Goal: Book appointment/travel/reservation

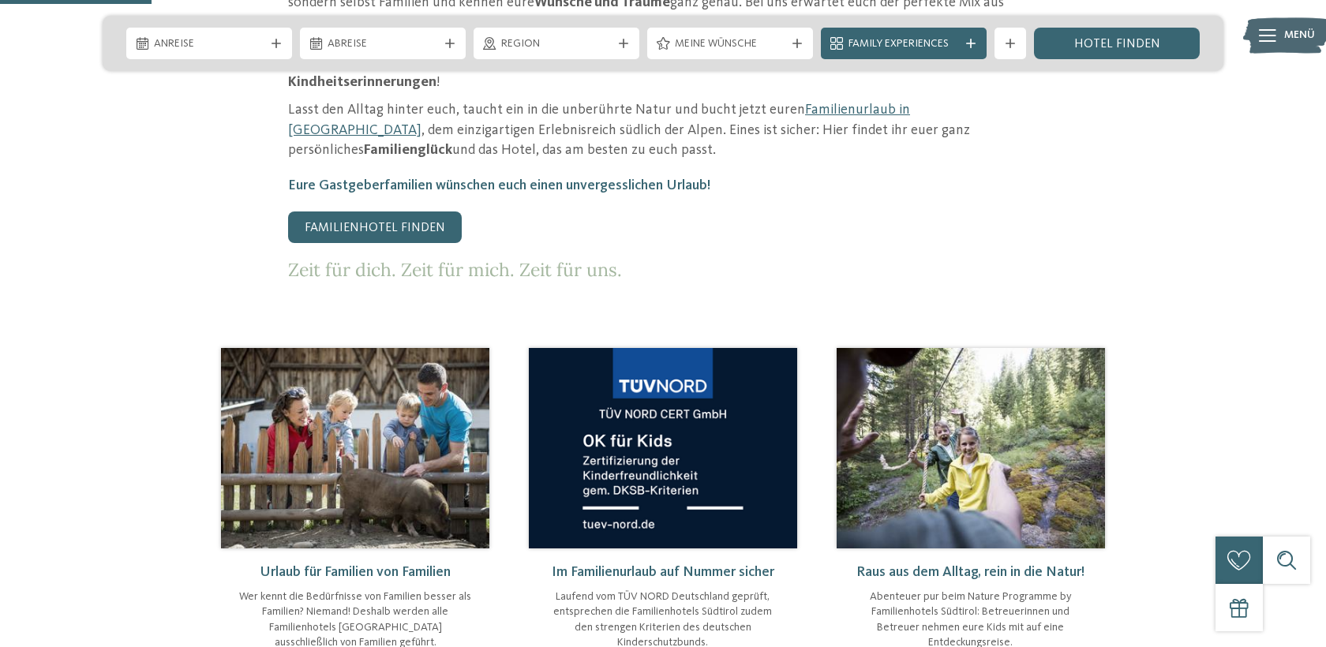
scroll to position [845, 0]
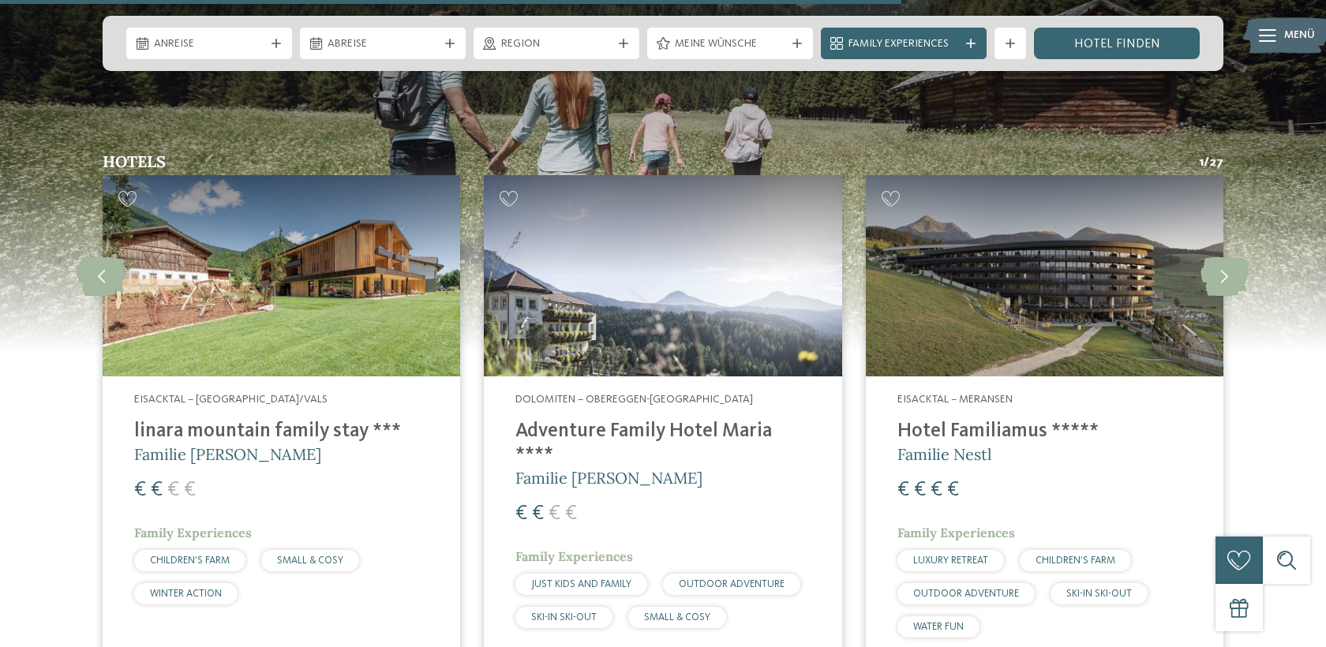
scroll to position [1976, 0]
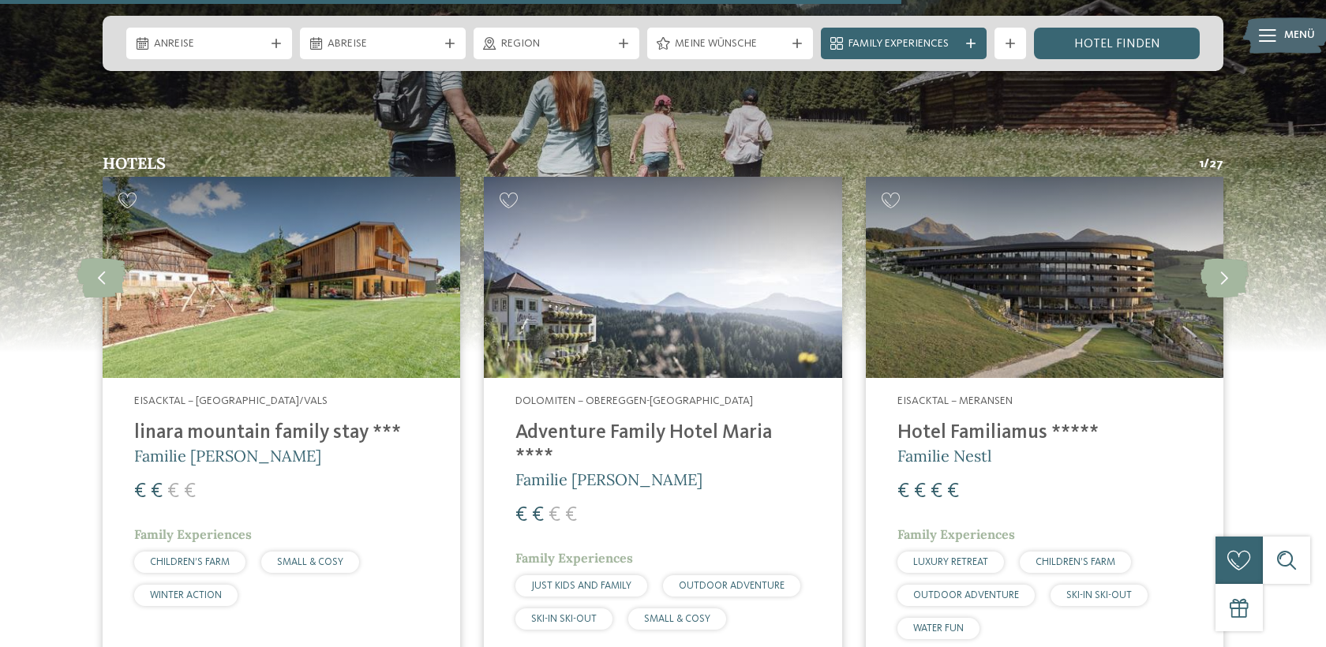
click at [215, 557] on span "CHILDREN’S FARM" at bounding box center [190, 562] width 80 height 10
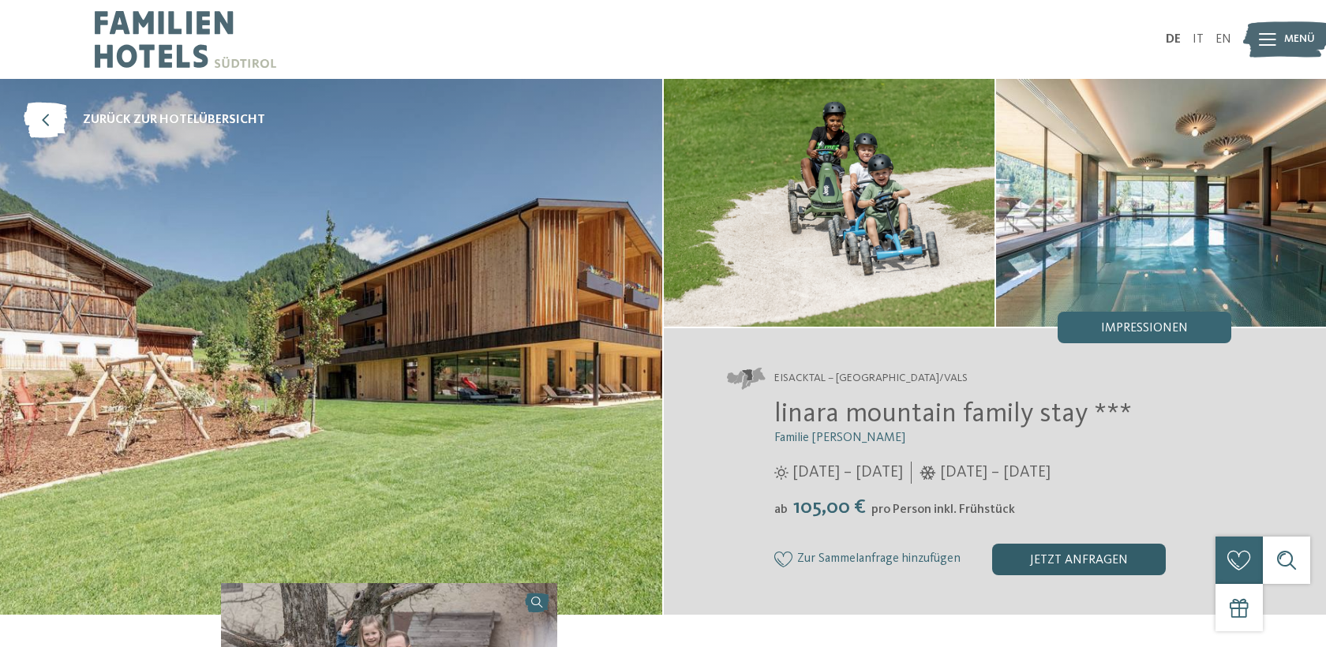
click at [1051, 556] on div "jetzt anfragen" at bounding box center [1079, 560] width 174 height 32
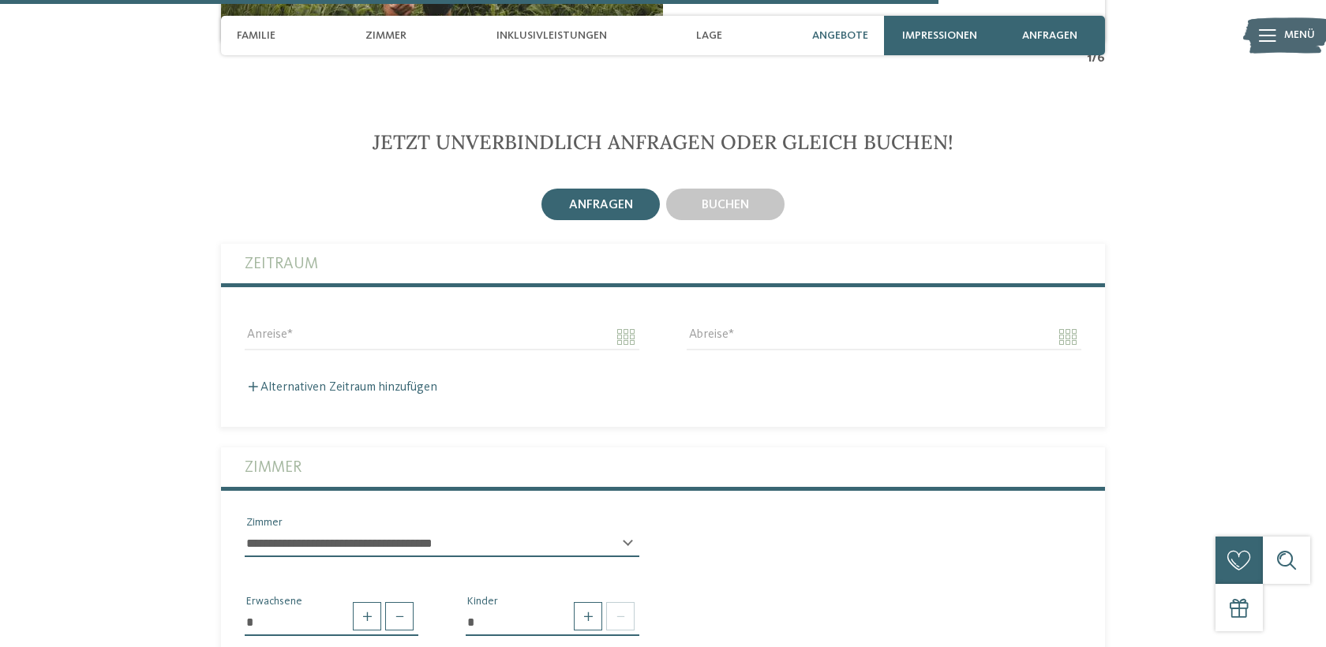
scroll to position [3629, 0]
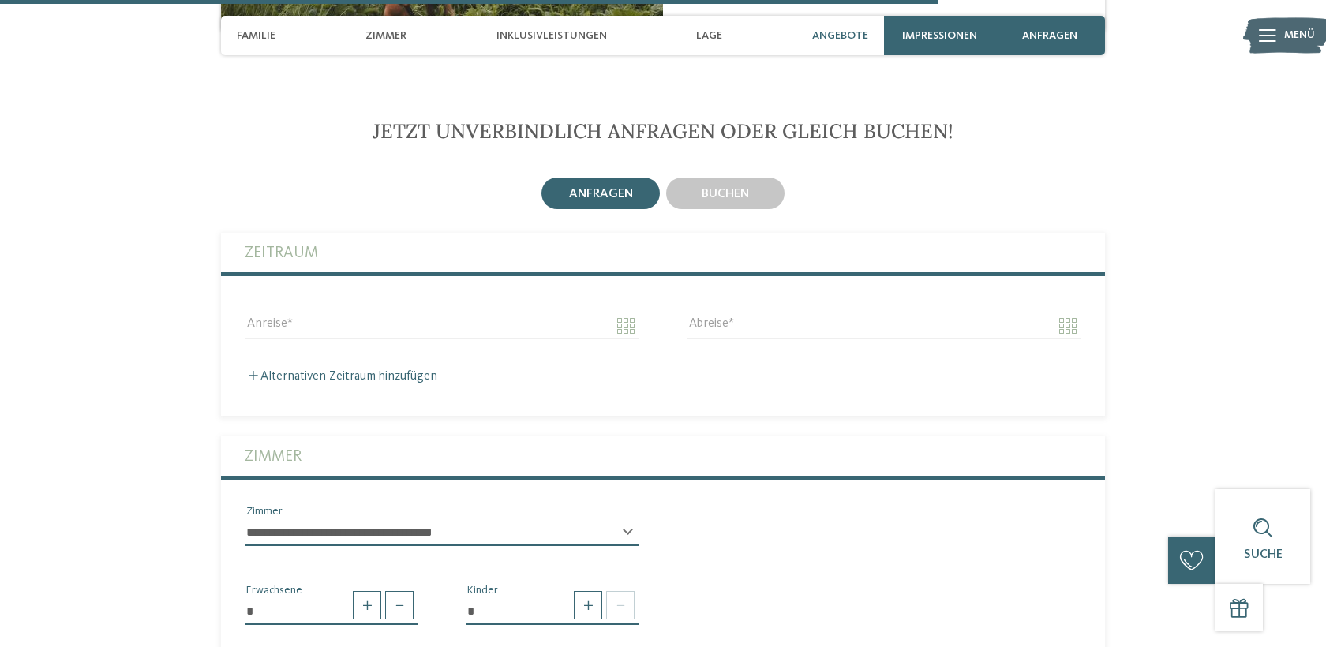
click at [626, 519] on div "**********" at bounding box center [442, 539] width 395 height 40
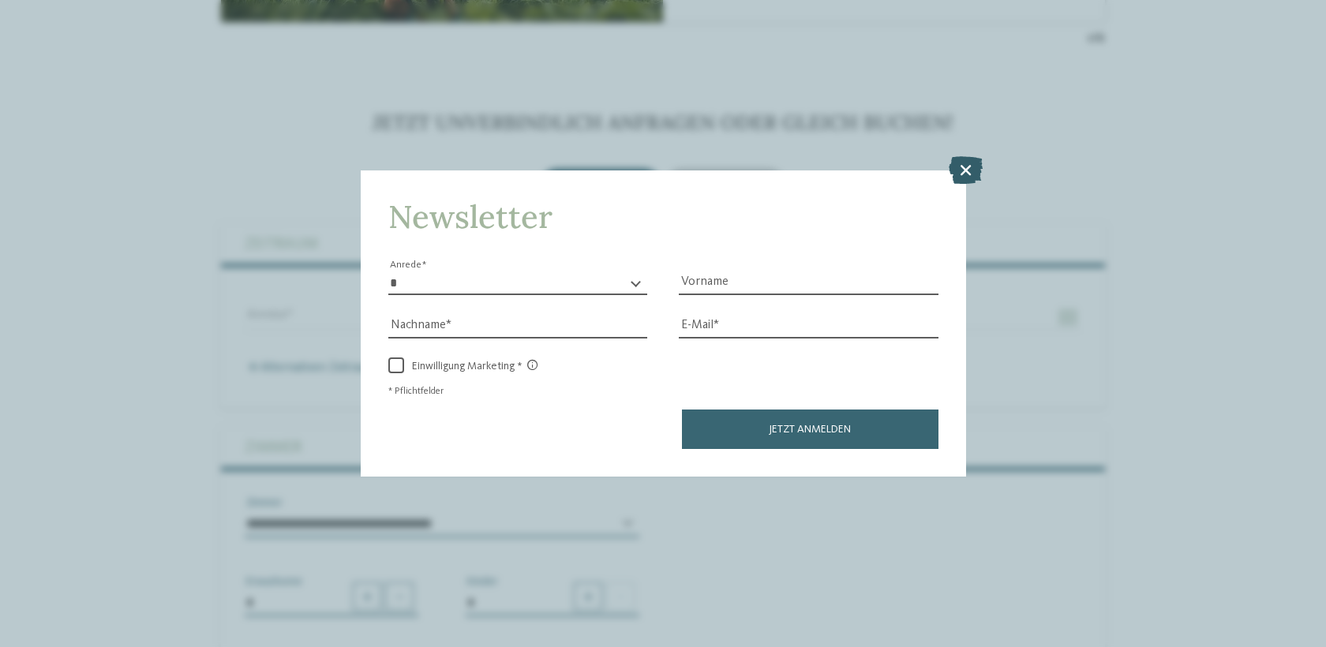
click at [963, 165] on icon at bounding box center [966, 169] width 34 height 28
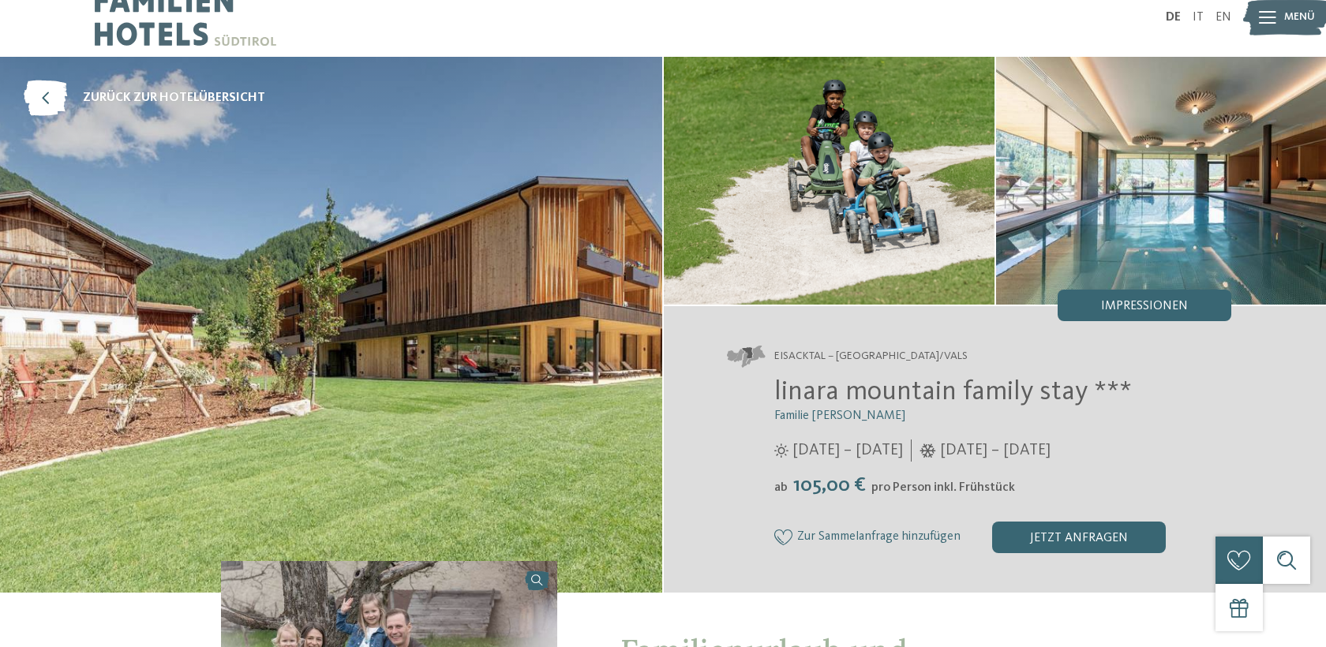
scroll to position [0, 0]
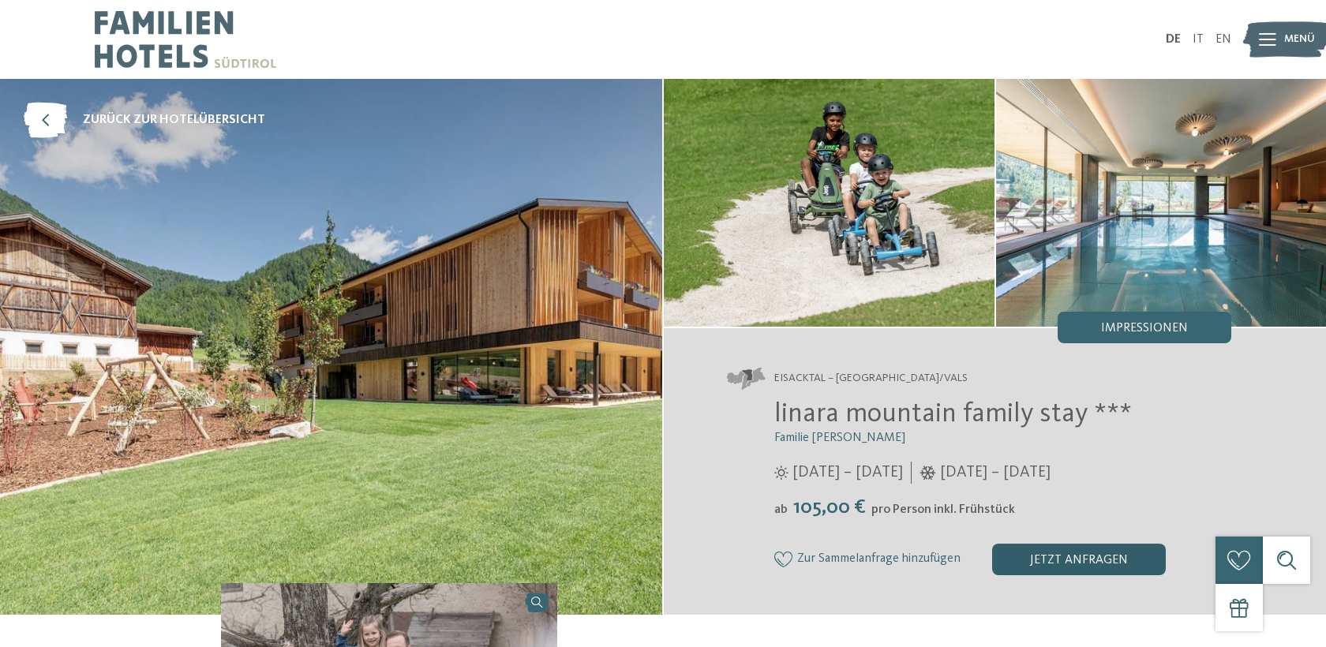
click at [1068, 552] on div "jetzt anfragen" at bounding box center [1079, 560] width 174 height 32
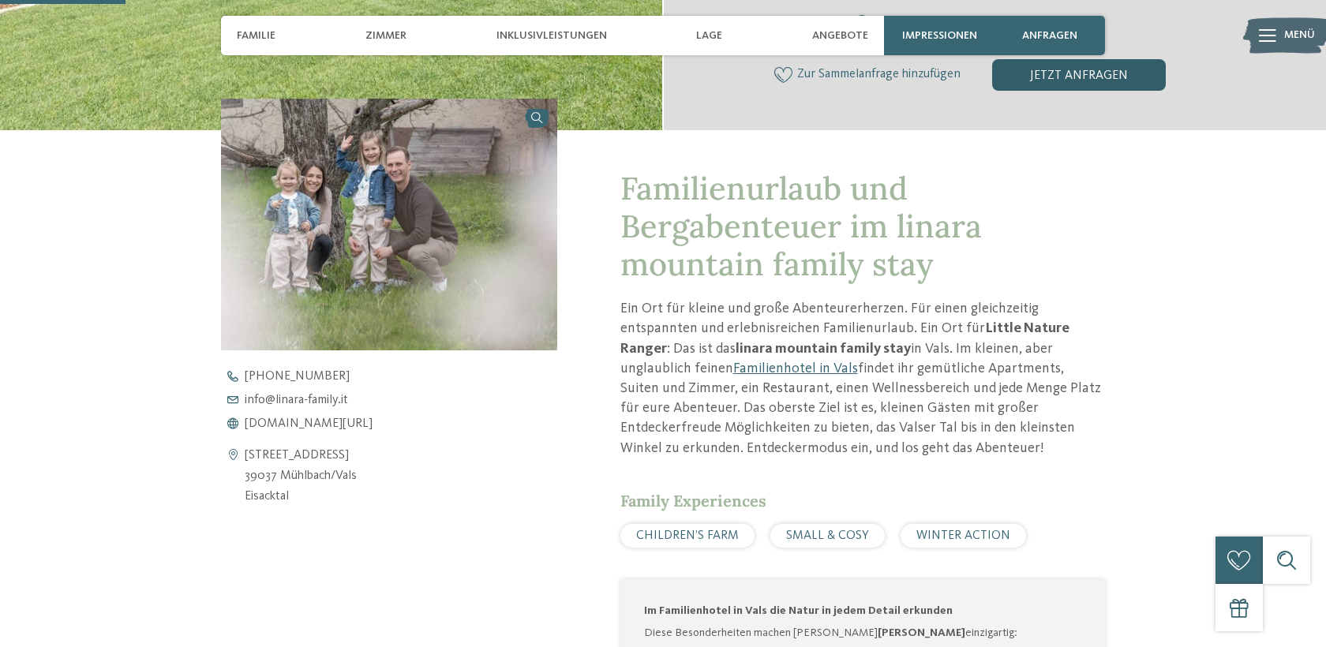
scroll to position [478, 0]
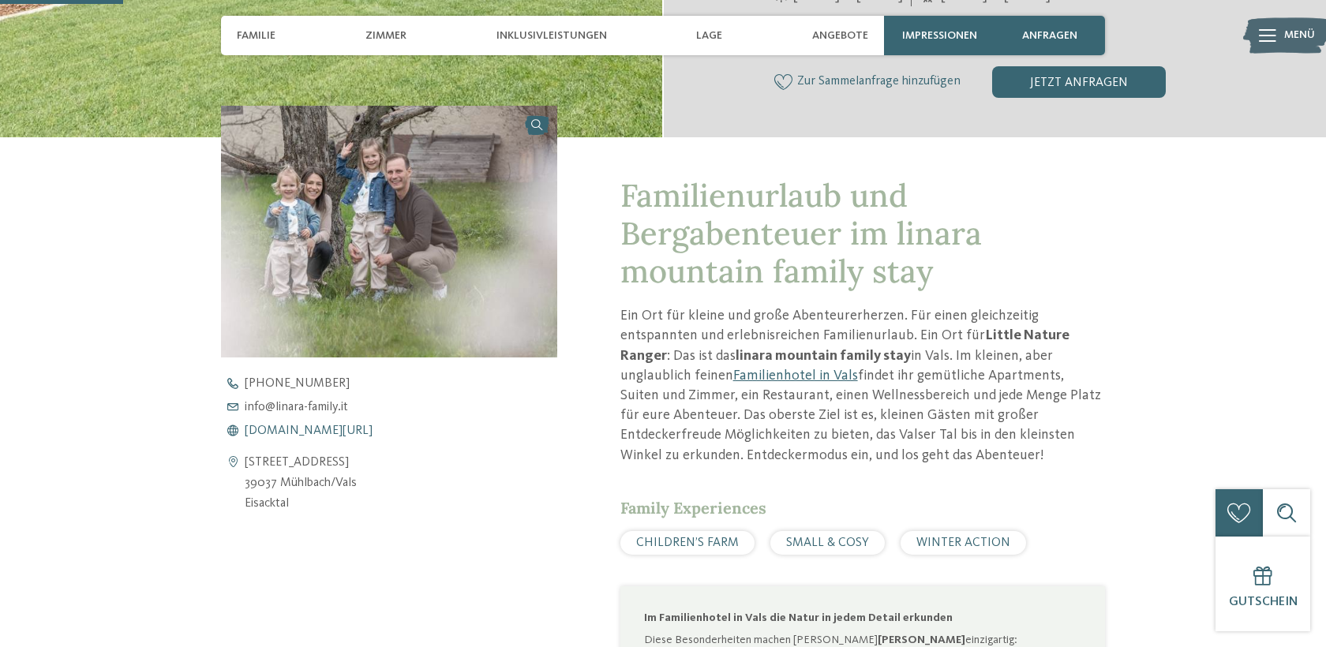
click at [298, 429] on span "www.linara-family.it/de" at bounding box center [309, 431] width 128 height 13
